Goal: Navigation & Orientation: Find specific page/section

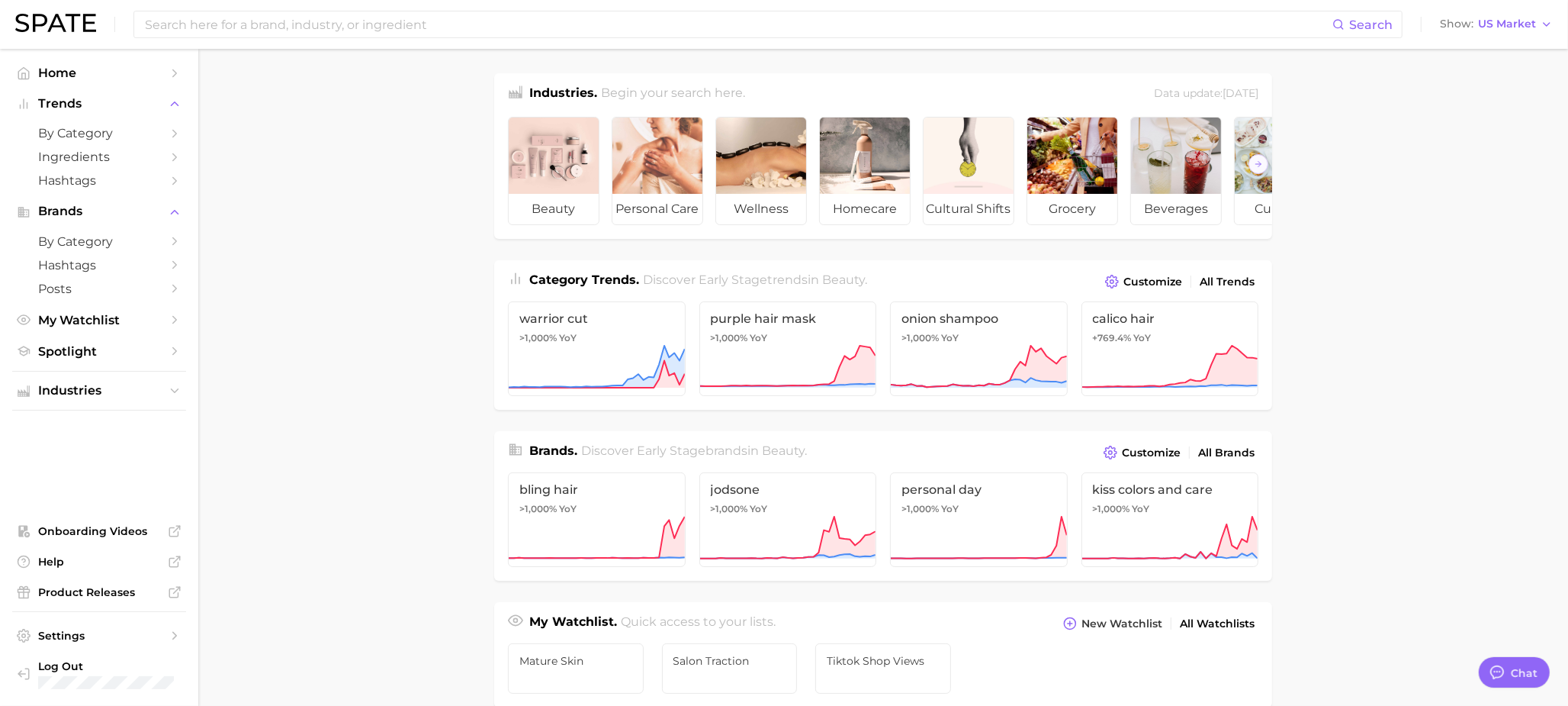
click at [70, 361] on ul "Home Trends by Category Ingredients Hashtags Brands by Category Hashtags Posts …" at bounding box center [98, 378] width 174 height 633
click at [72, 358] on link "Spotlight" at bounding box center [98, 351] width 174 height 23
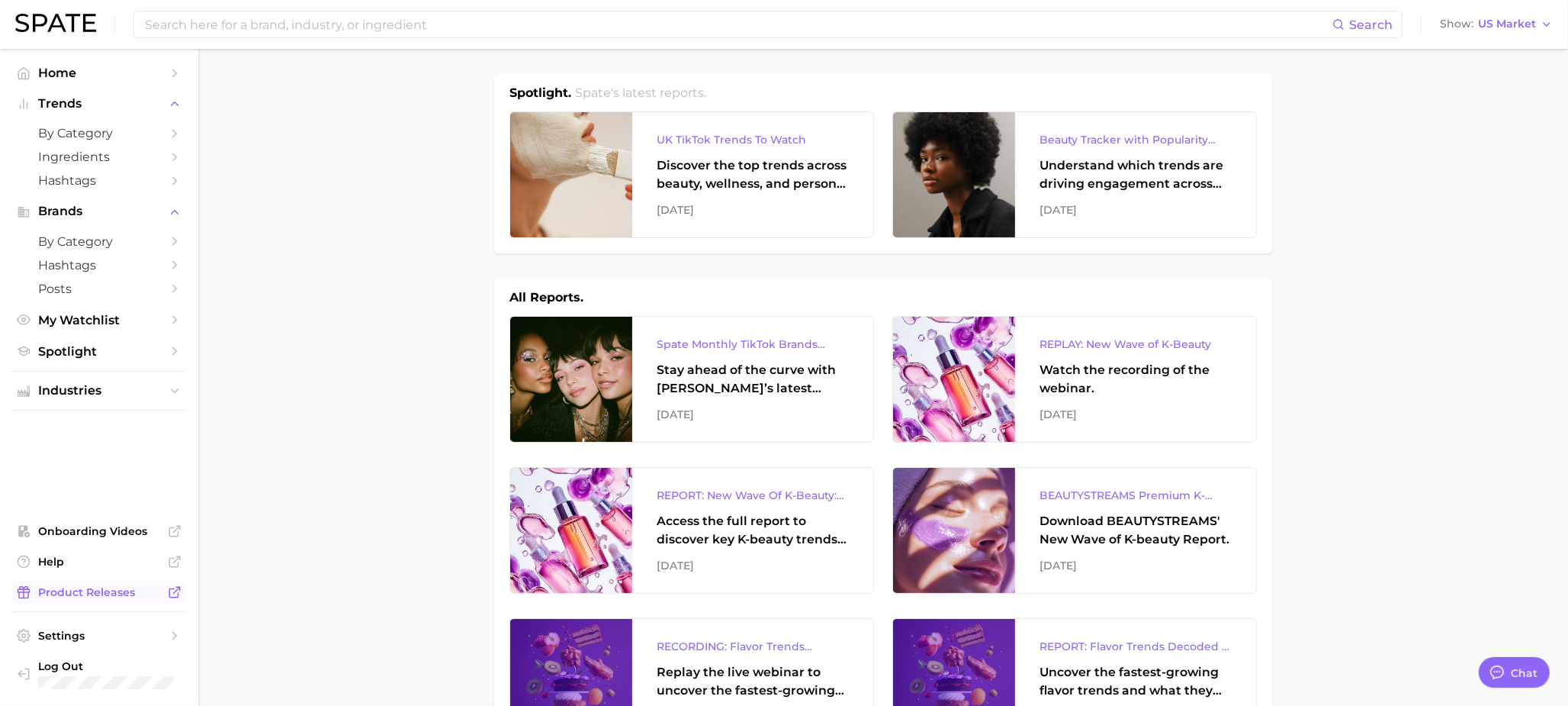
click at [108, 599] on link "Product Releases" at bounding box center [98, 592] width 174 height 23
